Goal: Find specific page/section: Find specific page/section

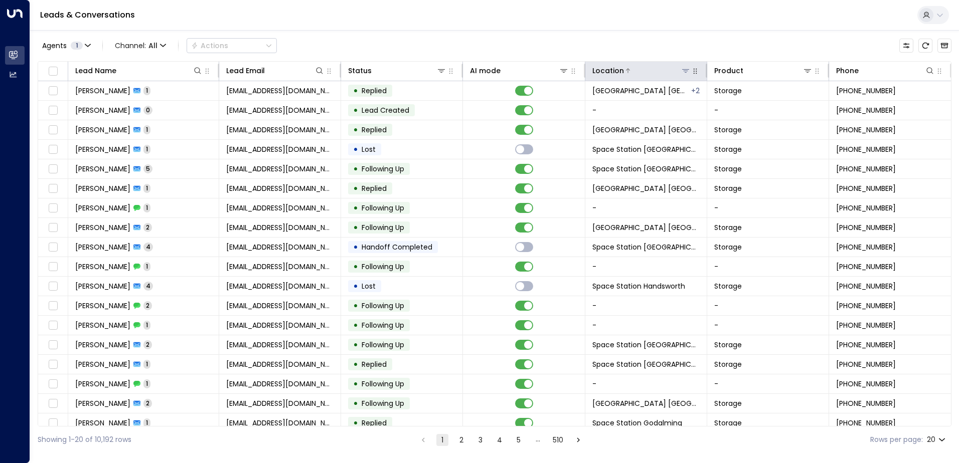
click at [682, 71] on icon at bounding box center [686, 71] width 8 height 8
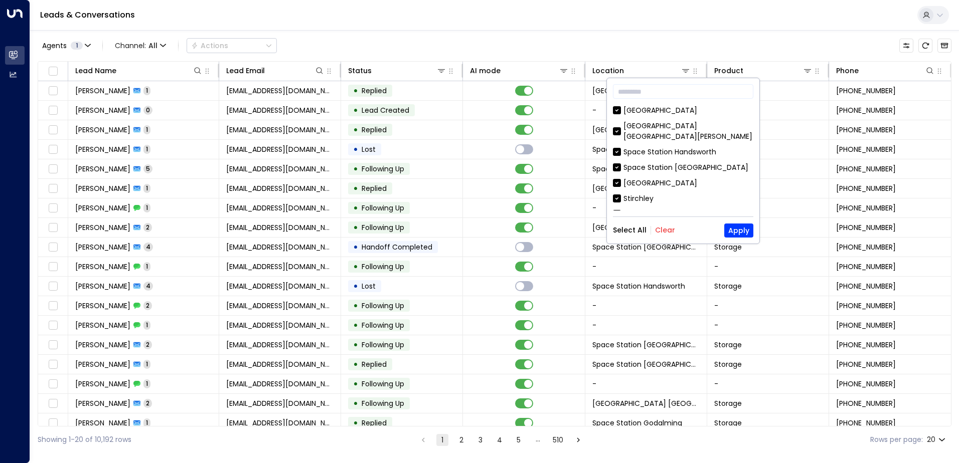
click at [664, 232] on button "Clear" at bounding box center [665, 230] width 20 height 8
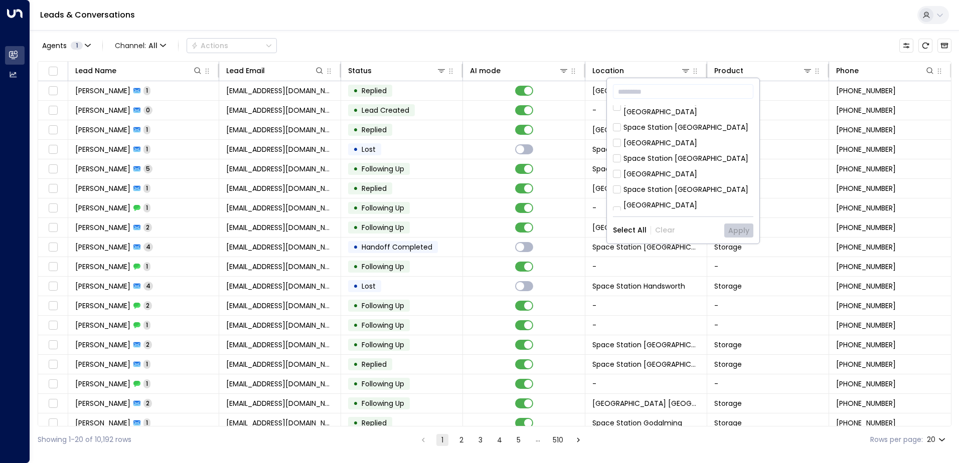
scroll to position [201, 0]
click at [694, 185] on div "[GEOGRAPHIC_DATA] [GEOGRAPHIC_DATA]" at bounding box center [689, 195] width 130 height 21
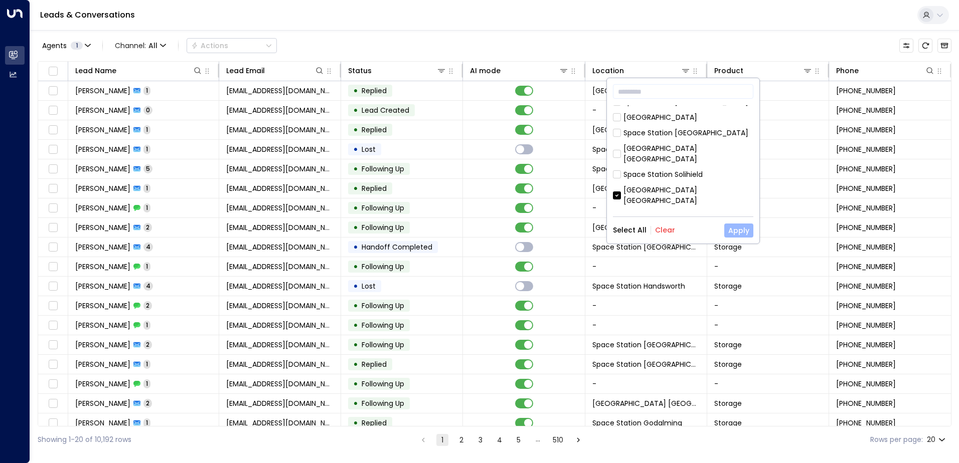
click at [738, 228] on button "Apply" at bounding box center [738, 231] width 29 height 14
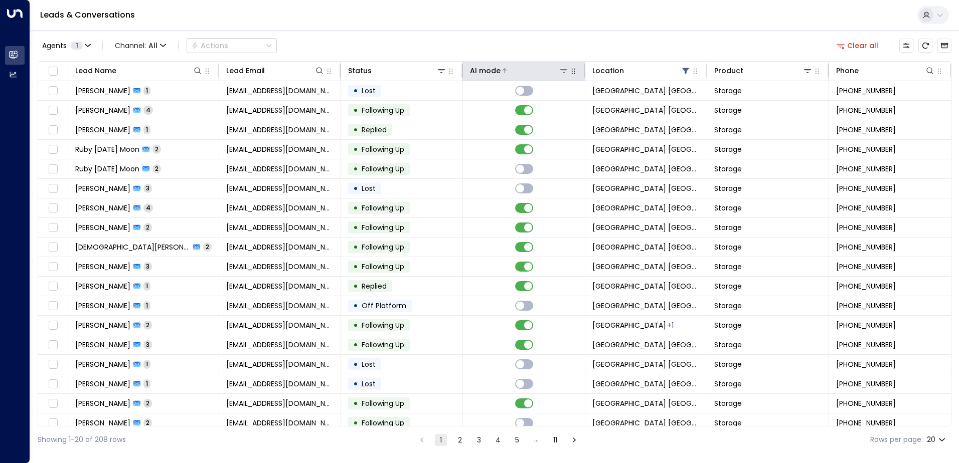
click at [487, 71] on div "AI mode" at bounding box center [485, 71] width 31 height 12
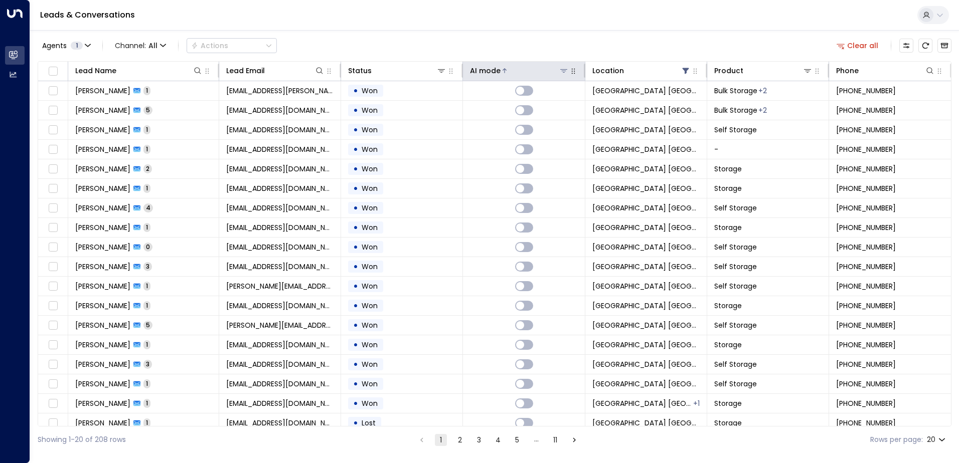
click at [492, 68] on div "AI mode" at bounding box center [485, 71] width 31 height 12
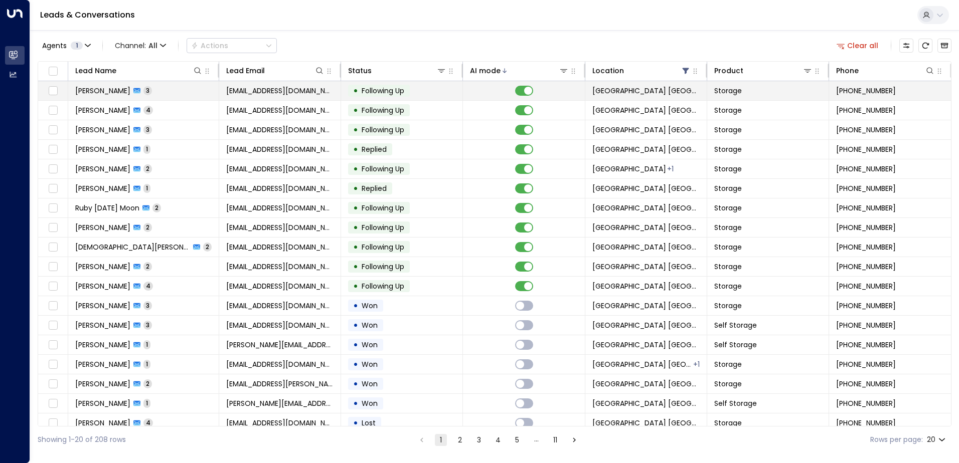
click at [371, 98] on td "• Following Up" at bounding box center [402, 90] width 122 height 19
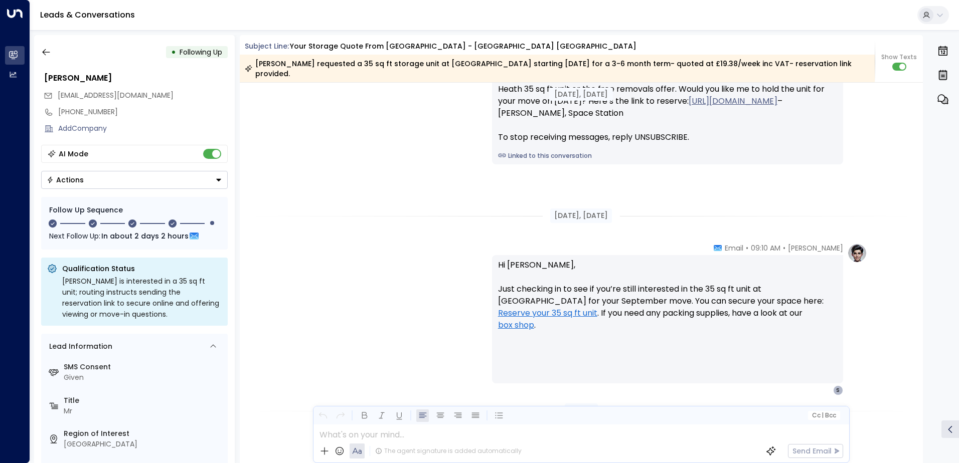
scroll to position [1112, 0]
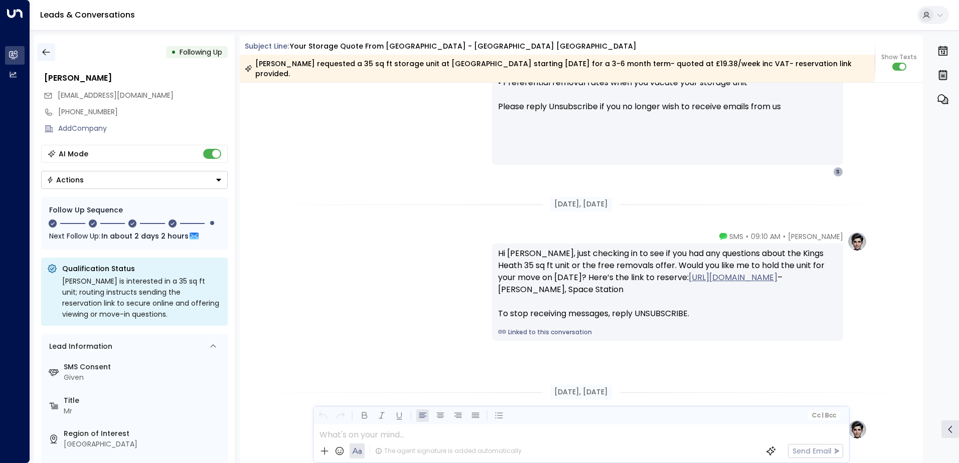
click at [47, 51] on icon "button" at bounding box center [46, 52] width 10 height 10
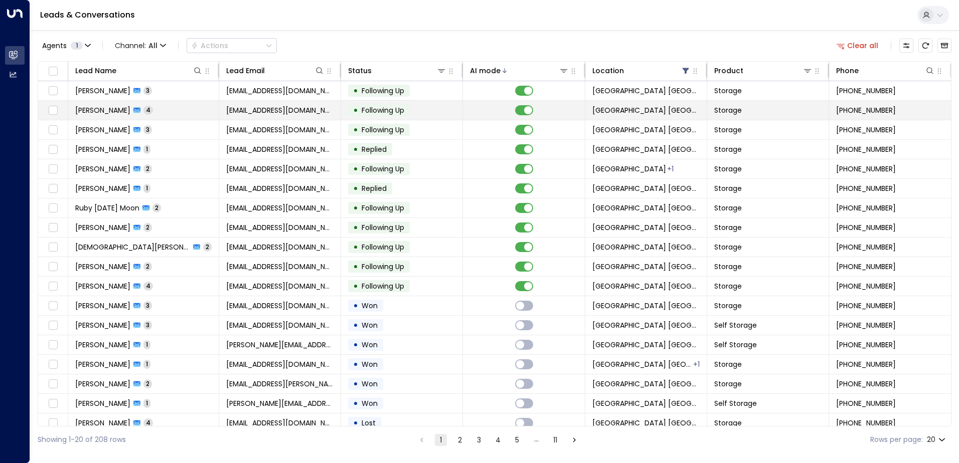
click at [411, 114] on td "• Following Up" at bounding box center [402, 110] width 122 height 19
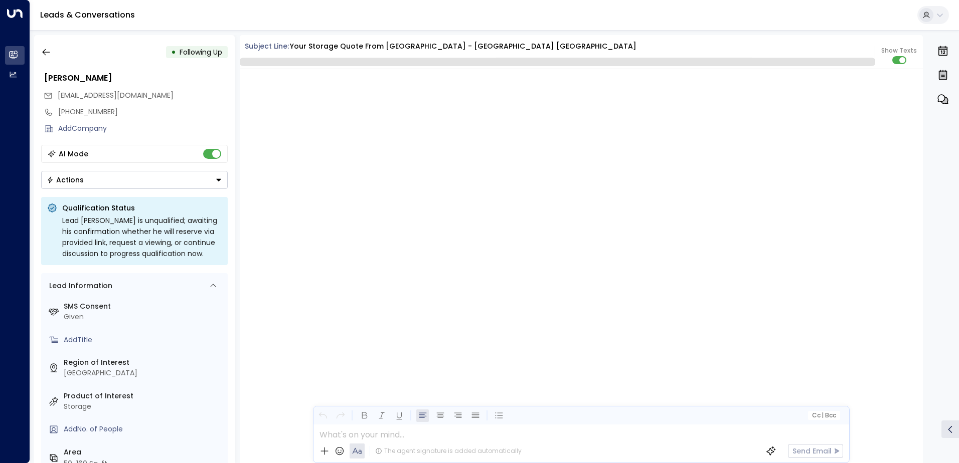
scroll to position [1990, 0]
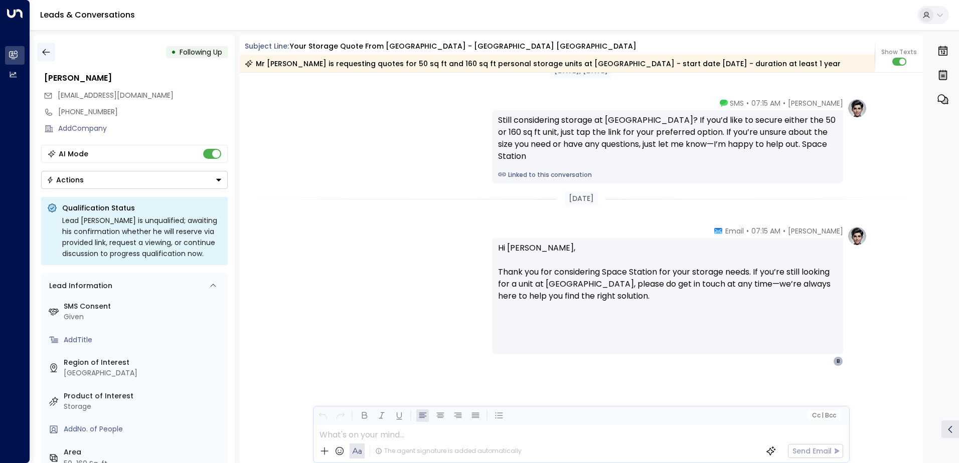
click at [48, 47] on button "button" at bounding box center [46, 52] width 18 height 18
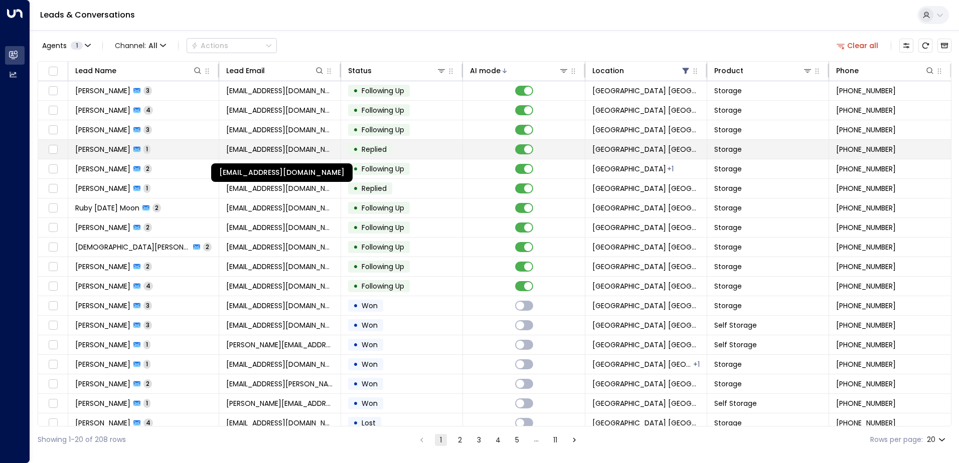
click at [313, 152] on span "[EMAIL_ADDRESS][DOMAIN_NAME]" at bounding box center [279, 149] width 107 height 10
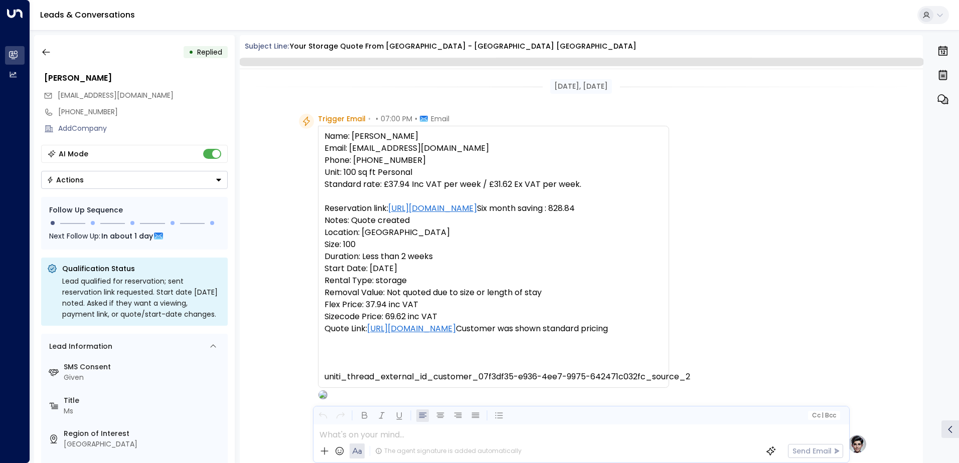
scroll to position [489, 0]
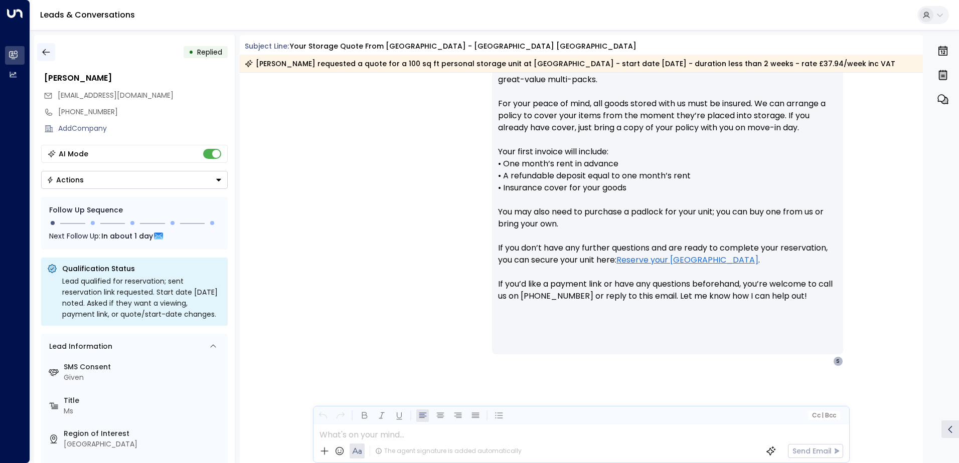
click at [50, 49] on icon "button" at bounding box center [46, 52] width 10 height 10
